Goal: Task Accomplishment & Management: Complete application form

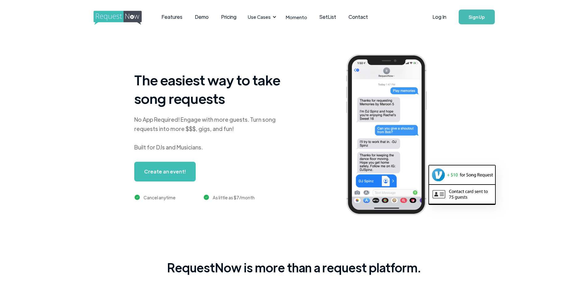
click at [172, 172] on link "Create an event!" at bounding box center [164, 172] width 61 height 20
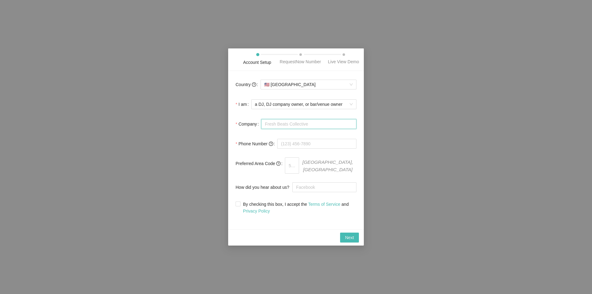
click at [279, 128] on input "Company" at bounding box center [308, 124] width 95 height 10
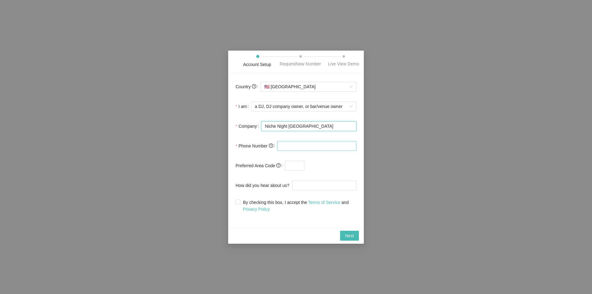
type input "Niche Night [GEOGRAPHIC_DATA]"
click at [297, 144] on input "tel" at bounding box center [316, 146] width 79 height 10
type input "[PHONE_NUMBER]"
click at [294, 167] on input "text" at bounding box center [294, 166] width 19 height 10
click at [259, 180] on label "How did you hear about us?" at bounding box center [264, 185] width 57 height 12
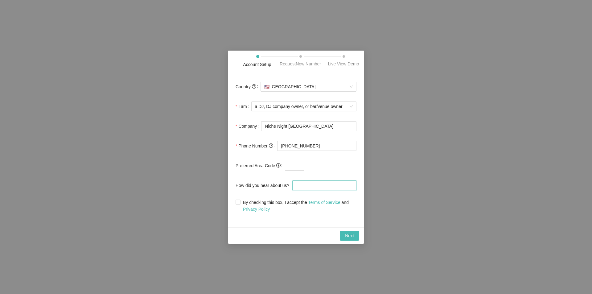
click at [293, 181] on input "How did you hear about us?" at bounding box center [325, 186] width 64 height 10
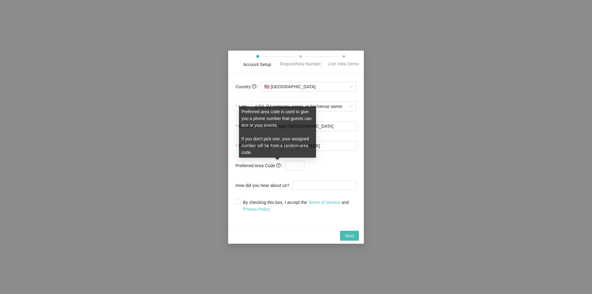
click at [279, 166] on icon "question-circle" at bounding box center [278, 165] width 4 height 4
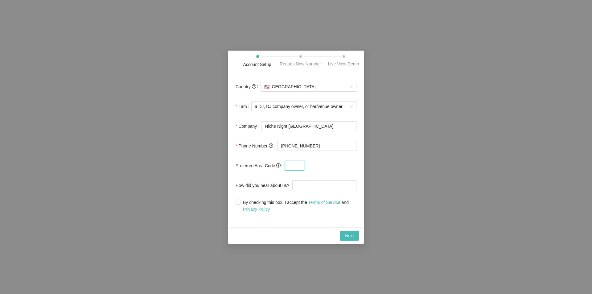
click at [295, 166] on input "text" at bounding box center [294, 166] width 19 height 10
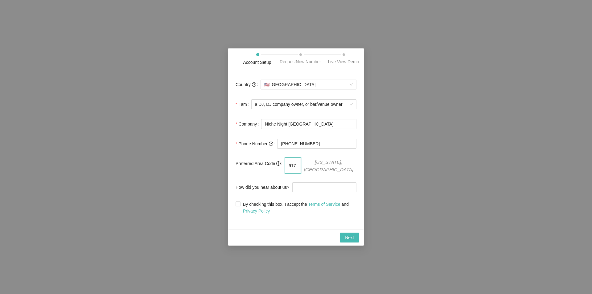
type input "917"
click at [267, 190] on label "How did you hear about us?" at bounding box center [264, 187] width 57 height 12
click at [293, 190] on input "How did you hear about us?" at bounding box center [325, 187] width 64 height 10
click at [240, 201] on span at bounding box center [238, 203] width 5 height 5
click at [240, 201] on input "By checking this box, I accept the Terms of Service and Privacy Policy" at bounding box center [238, 203] width 4 height 4
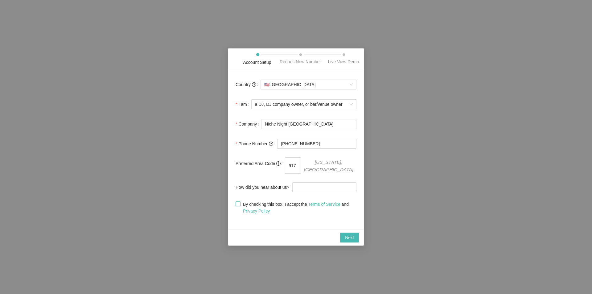
checkbox input "true"
click at [346, 185] on input "How did you hear about us?" at bounding box center [325, 187] width 64 height 10
type input "Google"
click at [348, 240] on button "Next" at bounding box center [349, 238] width 19 height 10
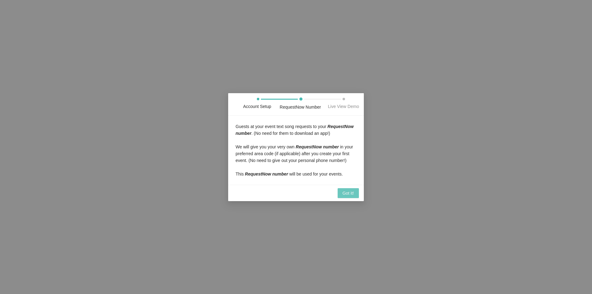
click at [347, 194] on span "Got it!" at bounding box center [348, 193] width 11 height 7
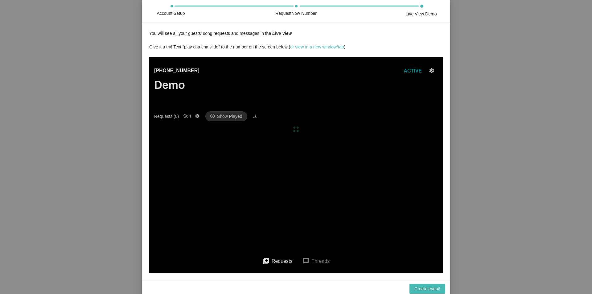
click at [258, 40] on div "You will see all your guests' song requests and messages in the Live View Give …" at bounding box center [296, 151] width 294 height 243
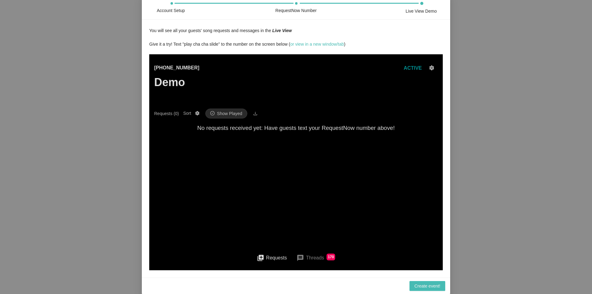
click at [307, 170] on main "[PHONE_NUMBER] Demo ACTIVE Requests (0) Sort Show Played No requests received y…" at bounding box center [296, 149] width 284 height 191
drag, startPoint x: 319, startPoint y: 255, endPoint x: 476, endPoint y: 326, distance: 172.8
click at [319, 255] on button "message Threads 170" at bounding box center [316, 258] width 48 height 15
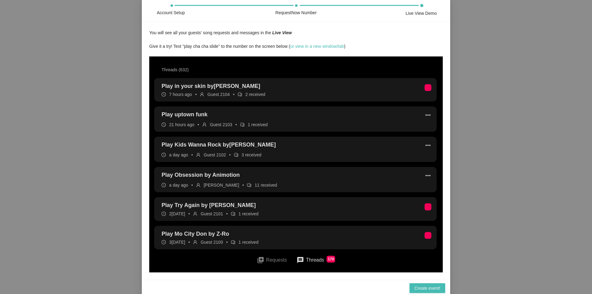
scroll to position [0, 0]
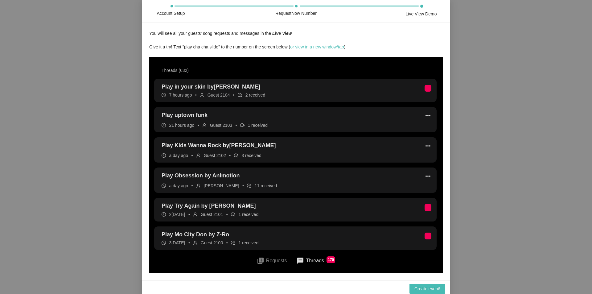
click at [272, 260] on button "queue Requests" at bounding box center [272, 261] width 40 height 14
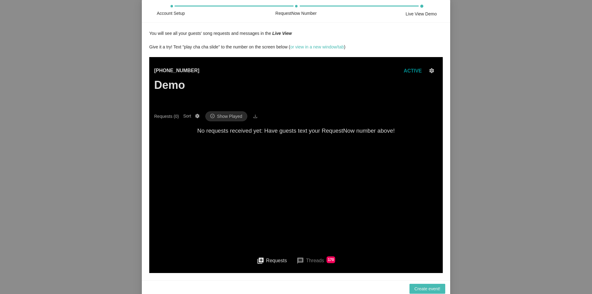
click at [258, 199] on main "[PHONE_NUMBER] Demo ACTIVE Requests (0) Sort Show Played No requests received y…" at bounding box center [296, 152] width 284 height 191
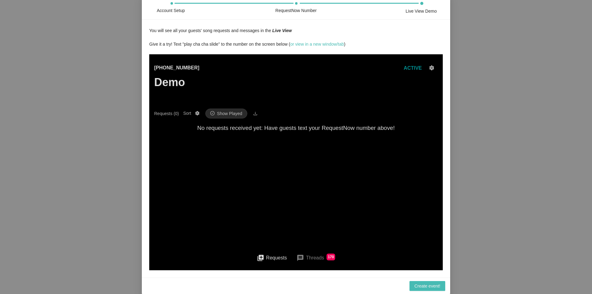
click at [169, 114] on div "Requests (0)" at bounding box center [166, 113] width 25 height 7
click at [194, 114] on button "Requests (0) Sort Show Played" at bounding box center [197, 113] width 7 height 7
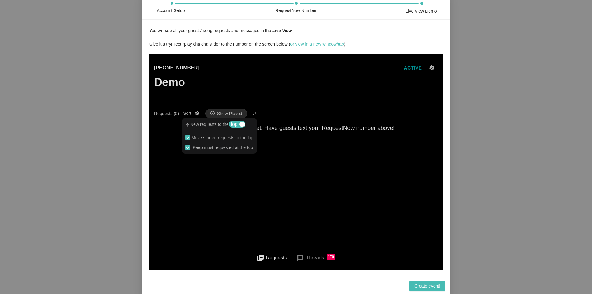
click at [166, 166] on main "[PHONE_NUMBER] Demo ACTIVE Requests (0) Sort Show Played No requests received y…" at bounding box center [296, 149] width 284 height 191
